Goal: Information Seeking & Learning: Learn about a topic

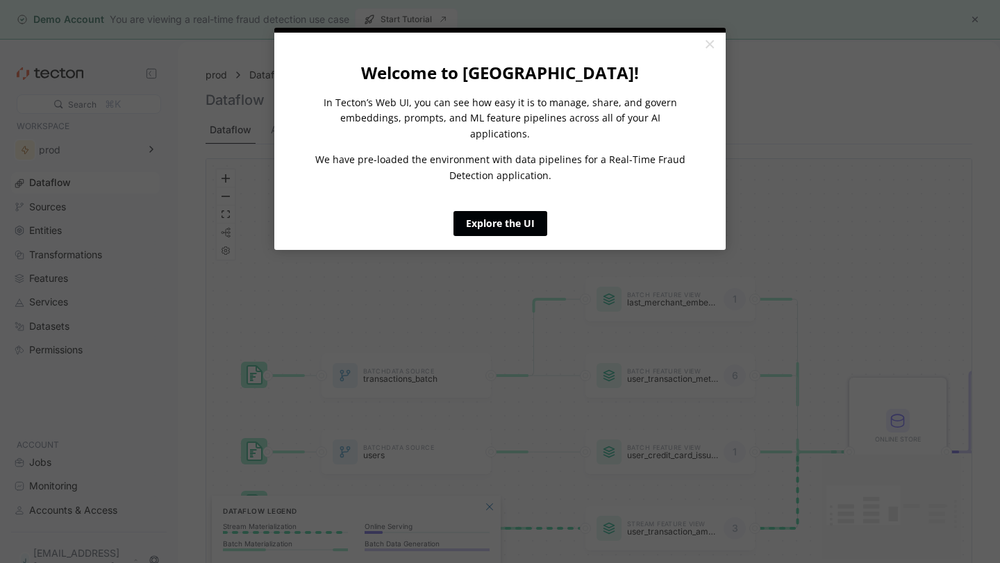
click at [510, 215] on link "Explore the UI" at bounding box center [501, 223] width 94 height 25
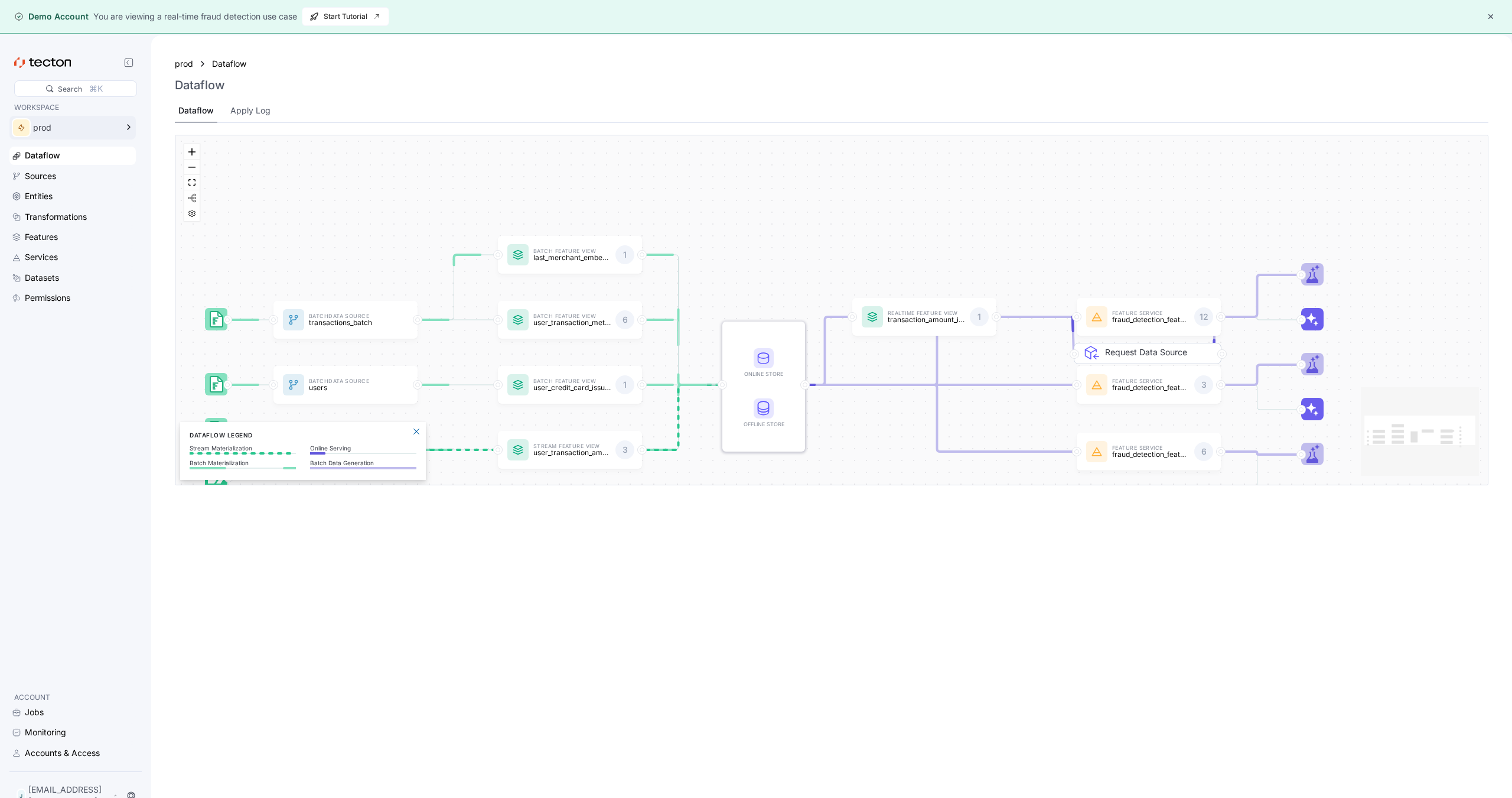
click at [48, 128] on div "prod" at bounding box center [75, 128] width 84 height 9
click at [43, 175] on div "Sources" at bounding box center [40, 175] width 31 height 13
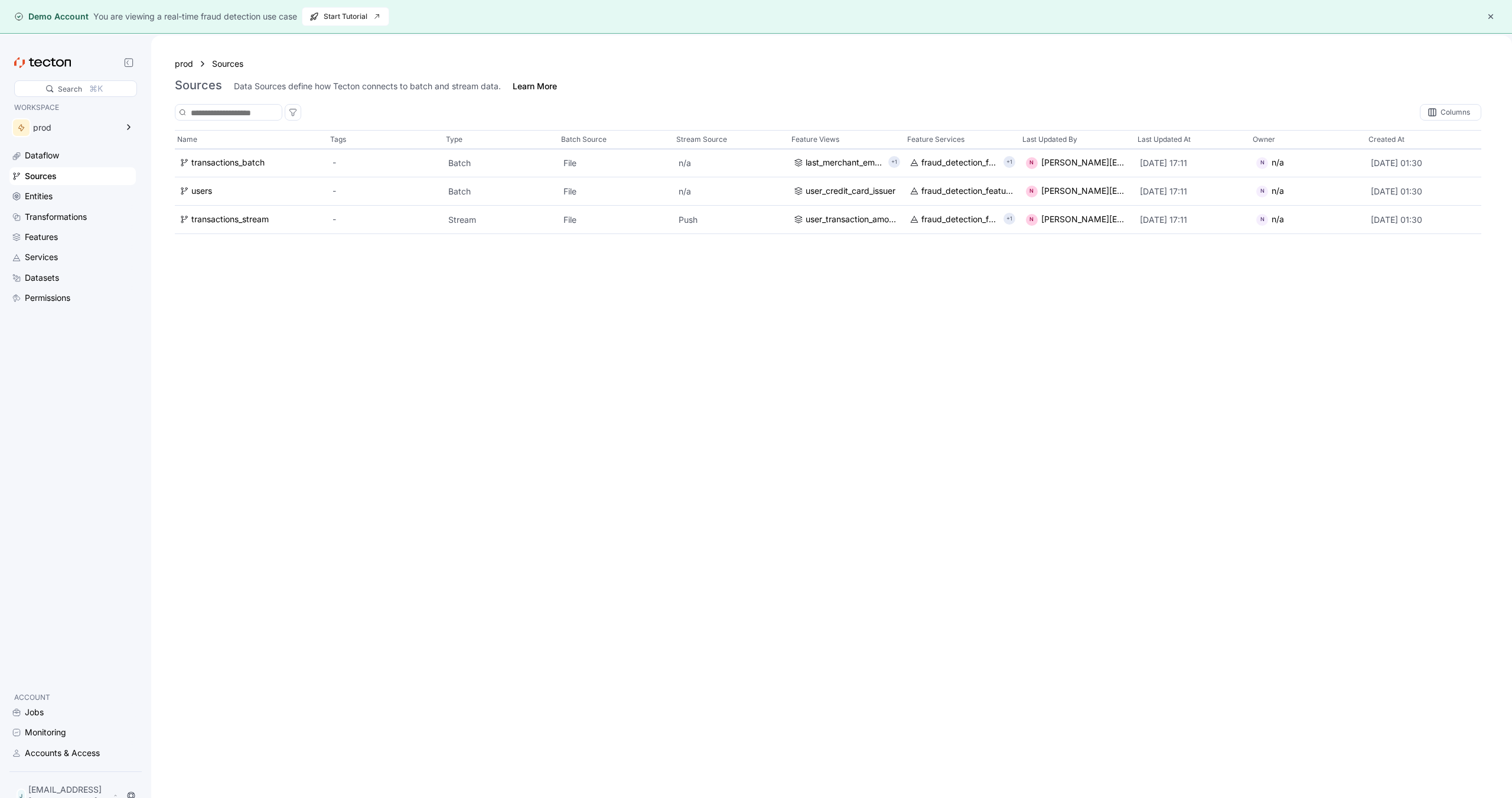
click at [38, 204] on div "Dataflow Sources Entities Transformations Features Services Datasets Permissions" at bounding box center [72, 226] width 127 height 160
click at [39, 197] on div "Entities" at bounding box center [38, 196] width 28 height 13
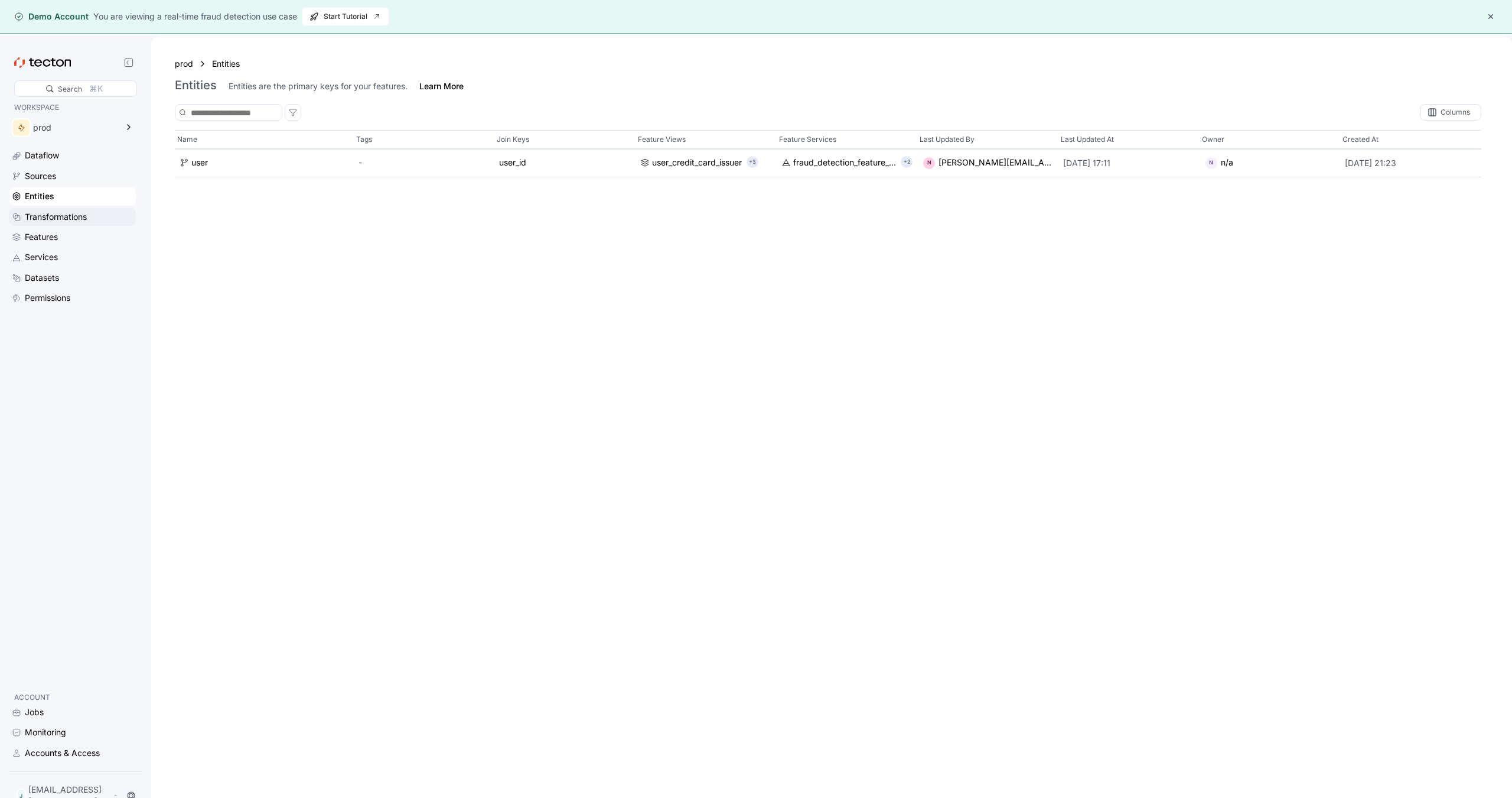
click at [48, 215] on div "Transformations" at bounding box center [55, 216] width 62 height 13
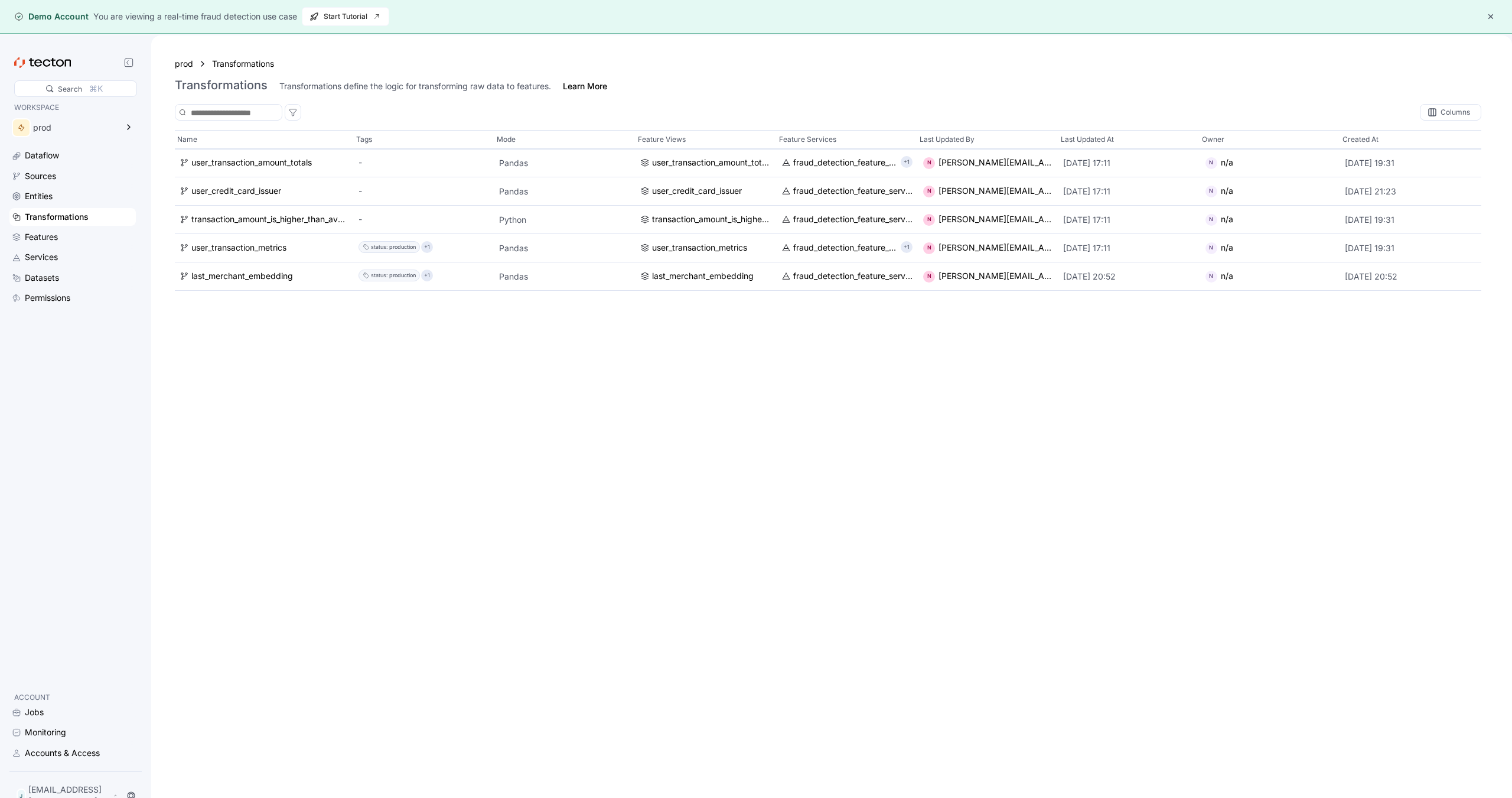
click at [49, 63] on icon at bounding box center [43, 62] width 57 height 11
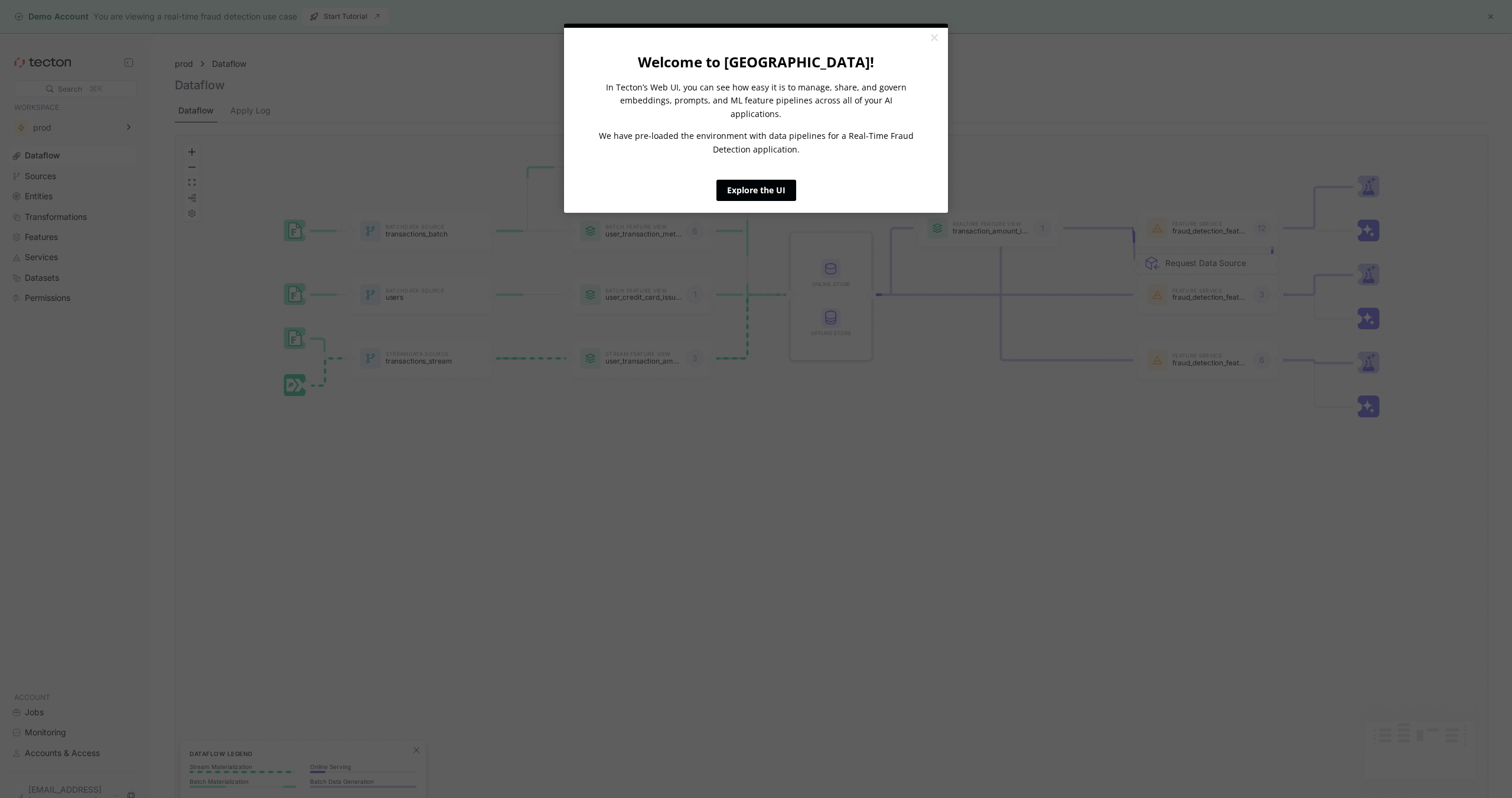
click at [733, 180] on link "Explore the UI" at bounding box center [756, 190] width 80 height 21
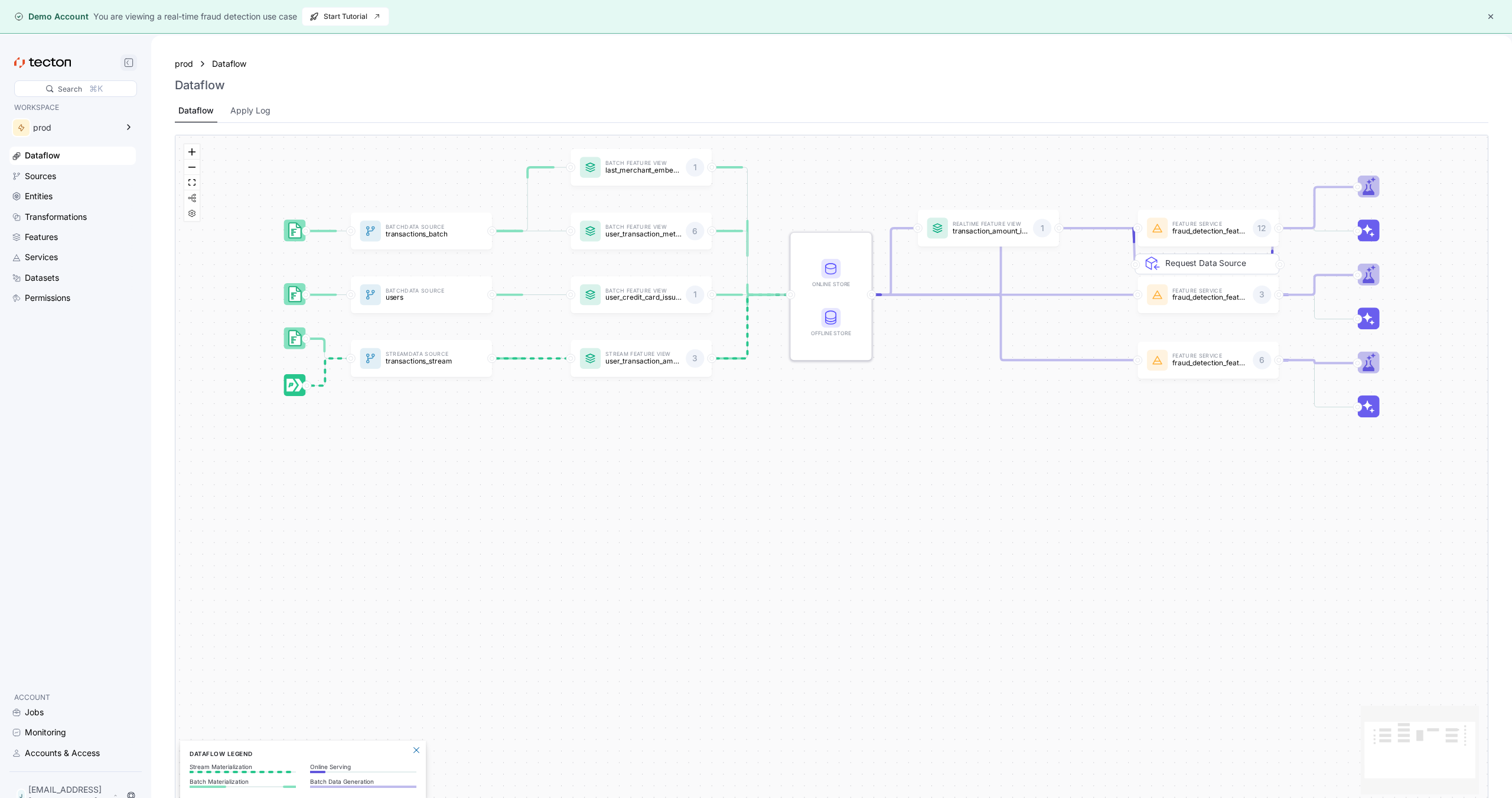
click at [127, 65] on icon at bounding box center [128, 62] width 9 height 9
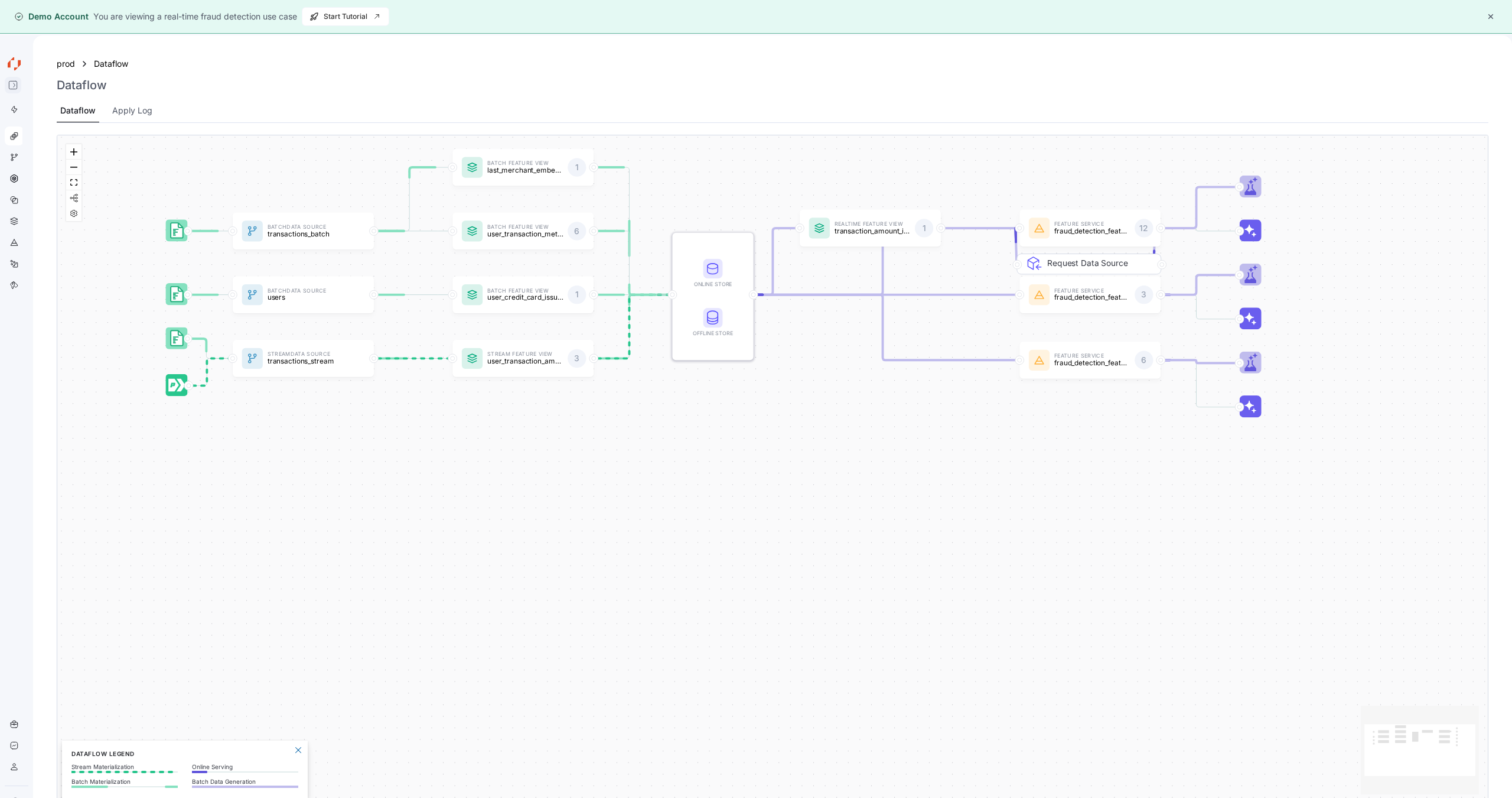
click at [11, 82] on icon at bounding box center [13, 84] width 9 height 9
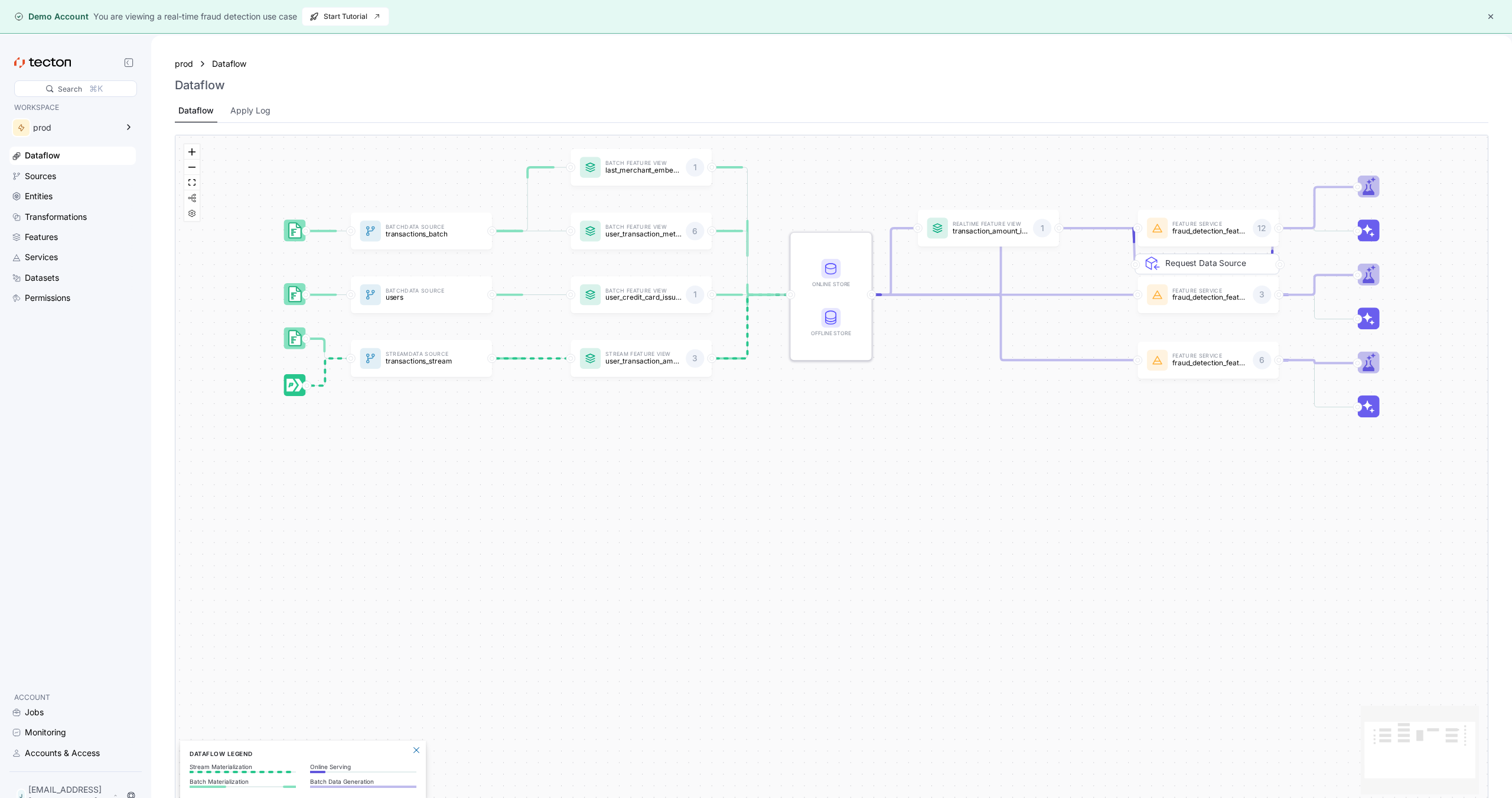
click at [36, 63] on icon at bounding box center [37, 62] width 8 height 8
drag, startPoint x: 395, startPoint y: 710, endPoint x: 422, endPoint y: 612, distance: 101.7
click at [409, 479] on div "Batch Data Source transactions_batch Stream Data Source transactions_stream Bat…" at bounding box center [832, 469] width 1314 height 669
drag, startPoint x: 381, startPoint y: 745, endPoint x: 513, endPoint y: 514, distance: 266.1
click at [513, 479] on div "Batch Data Source transactions_batch Stream Data Source transactions_stream Bat…" at bounding box center [832, 469] width 1314 height 669
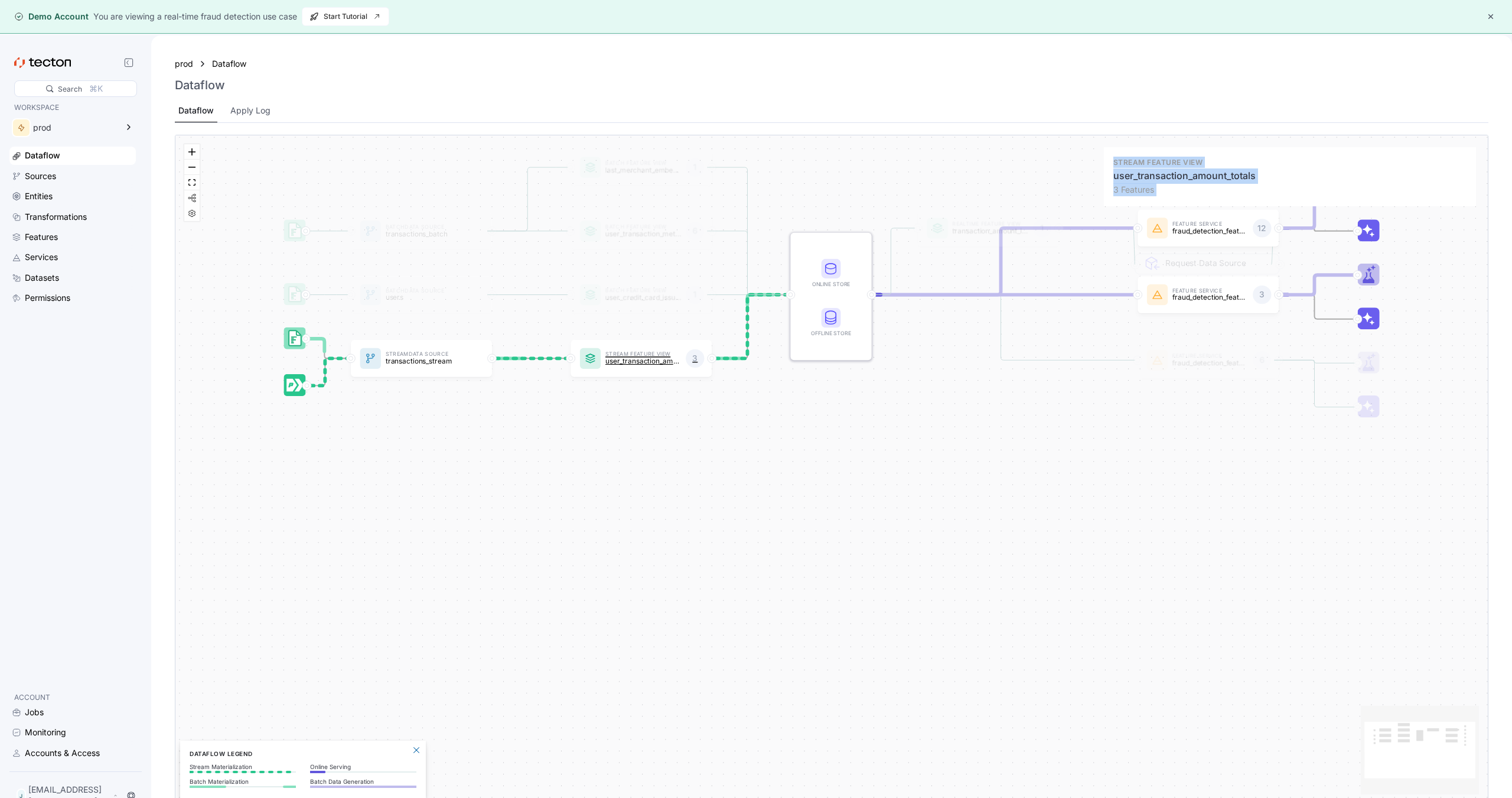
click at [643, 356] on p "user_transaction_amount_totals" at bounding box center [643, 360] width 76 height 8
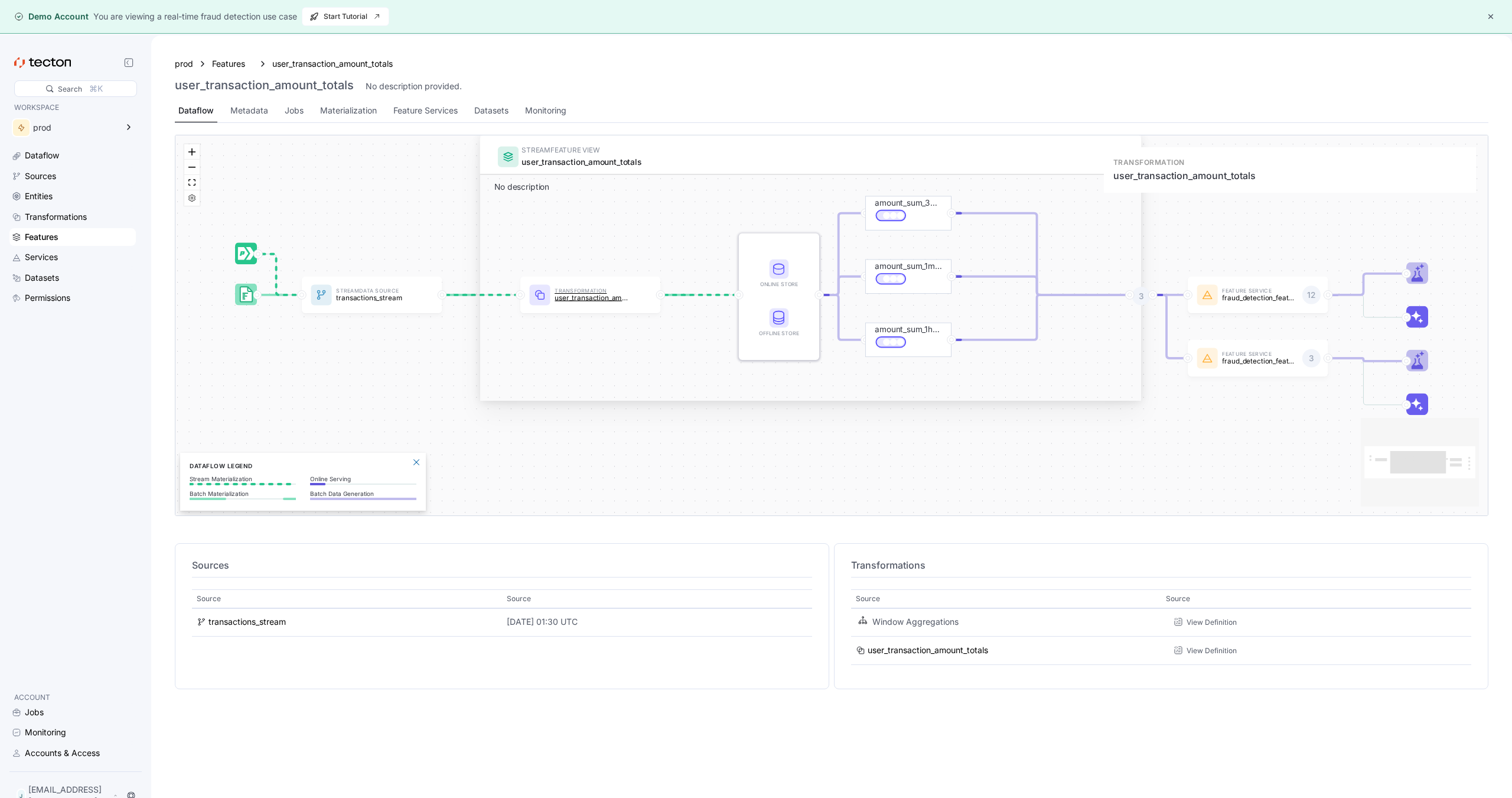
click at [588, 294] on p "user_transaction_amount_totals" at bounding box center [592, 297] width 76 height 8
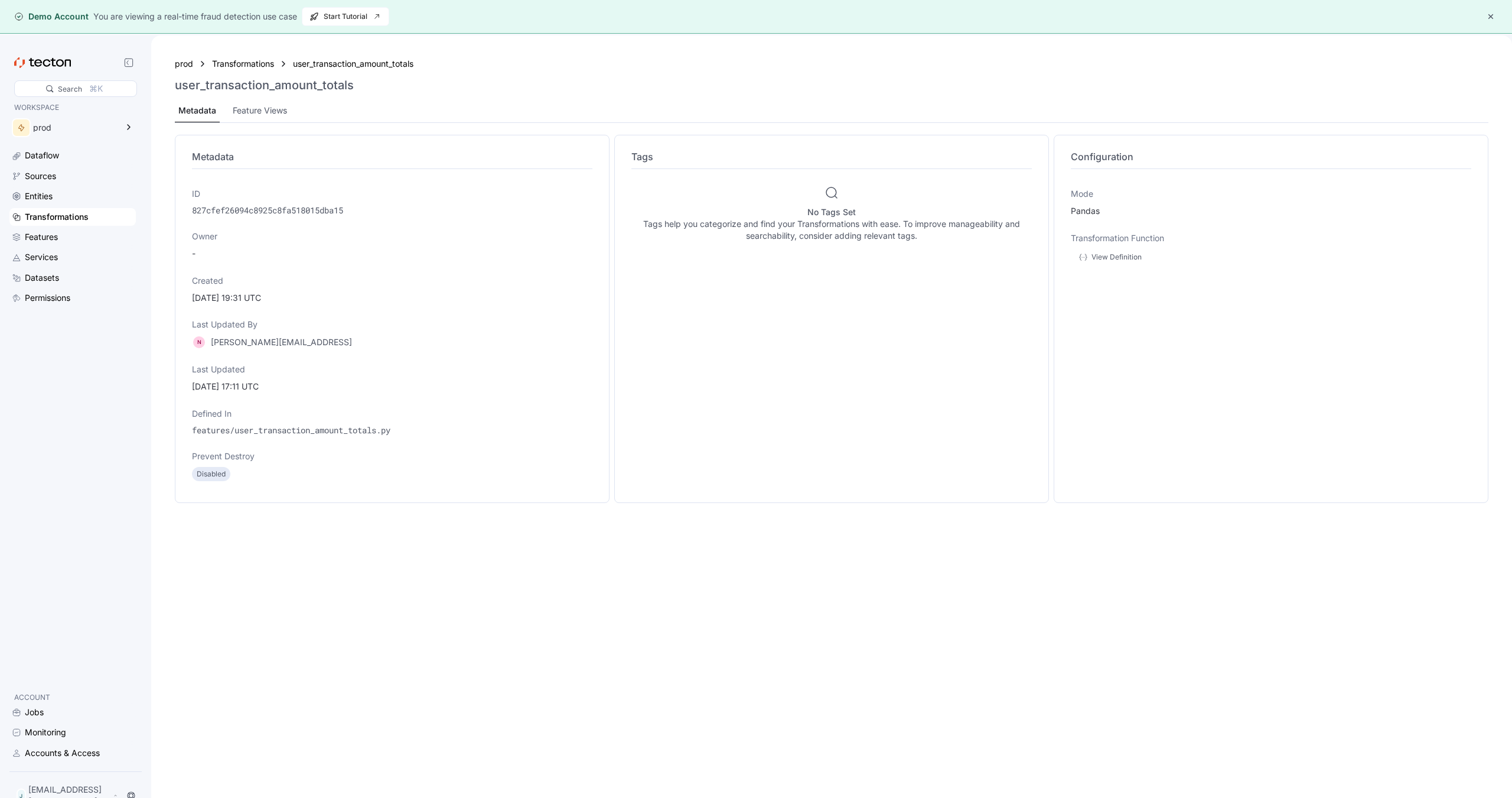
click at [53, 55] on div at bounding box center [76, 62] width 122 height 16
click at [341, 19] on span "Start Tutorial" at bounding box center [345, 16] width 72 height 18
